Goal: Complete application form

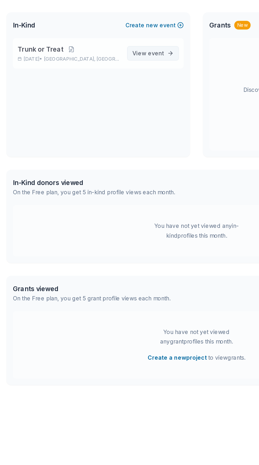
click at [101, 75] on span "event" at bounding box center [103, 73] width 11 height 4
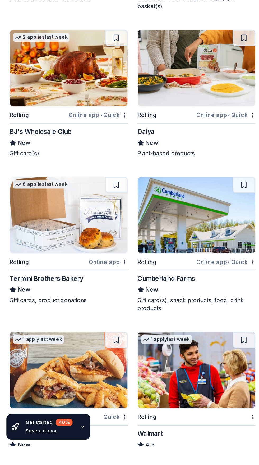
click at [53, 232] on img at bounding box center [46, 216] width 78 height 50
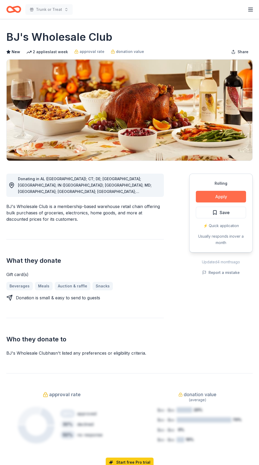
click at [237, 200] on button "Apply" at bounding box center [221, 197] width 50 height 12
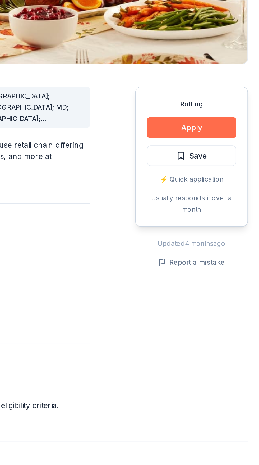
click at [236, 192] on button "Apply" at bounding box center [221, 197] width 50 height 12
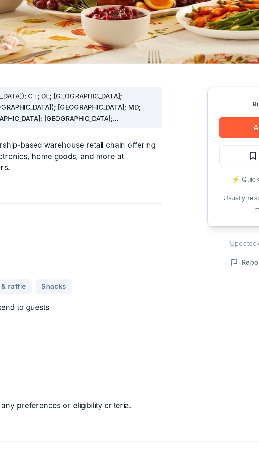
click at [171, 290] on div "Donating in AL (Madison); CT; DE; FL; GA; IN (Noblesville); MA; MD; ME; MI; NC;…" at bounding box center [129, 258] width 247 height 195
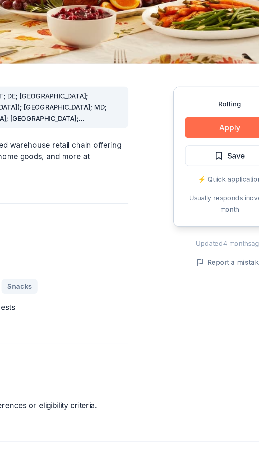
click at [207, 195] on button "Apply" at bounding box center [221, 197] width 50 height 12
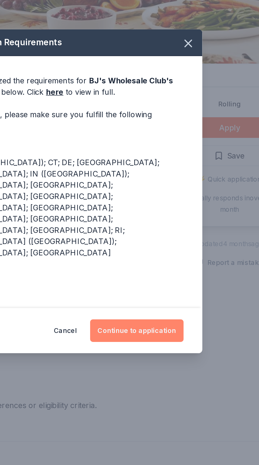
click at [183, 305] on button "Continue to application" at bounding box center [169, 311] width 53 height 13
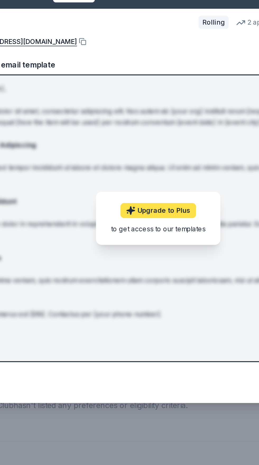
click at [142, 244] on link "Upgrade to Plus" at bounding box center [130, 243] width 43 height 8
click at [146, 296] on p "Hi [name/there], Lorem ipsum dolor sit amet, consectetur adipiscing elit. Nos a…" at bounding box center [129, 247] width 229 height 152
